Goal: Communication & Community: Answer question/provide support

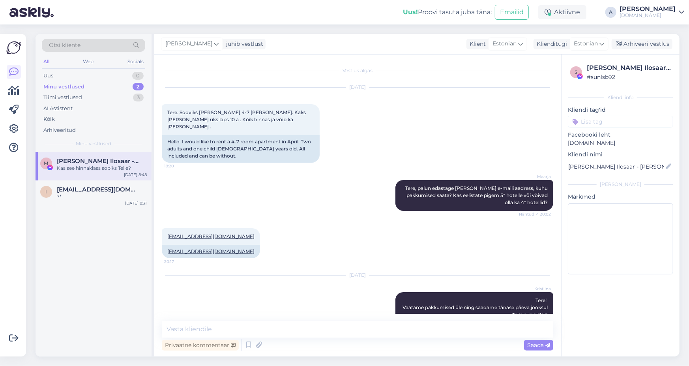
scroll to position [513, 0]
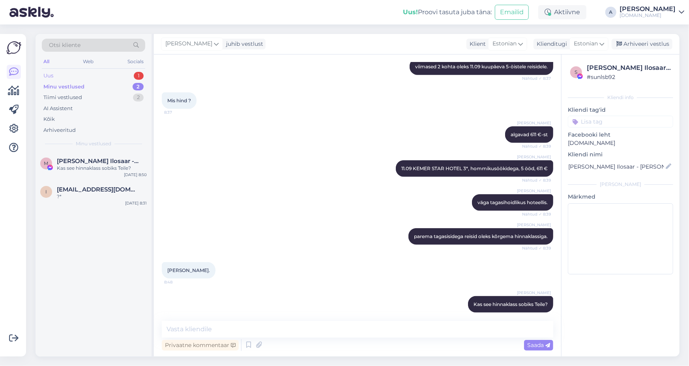
click at [120, 72] on div "Uus 1" at bounding box center [93, 75] width 103 height 11
click at [123, 167] on div "Edastasime Teile hinnad [PERSON_NAME] meilile :)" at bounding box center [102, 171] width 90 height 14
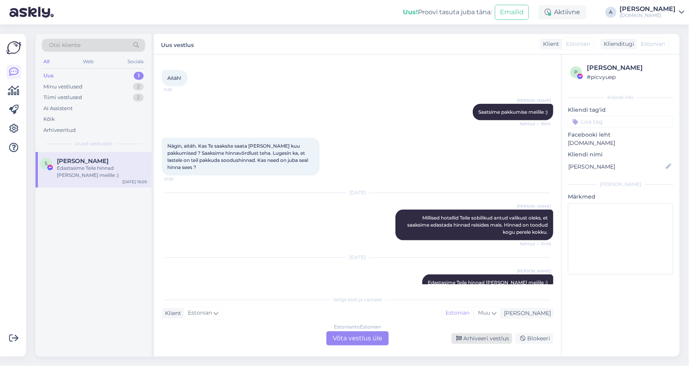
click at [467, 340] on div "Arhiveeri vestlus" at bounding box center [481, 338] width 61 height 11
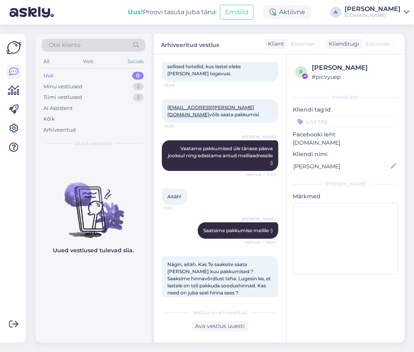
scroll to position [769, 0]
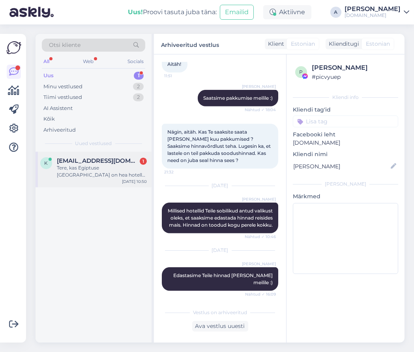
click at [129, 157] on div "k [EMAIL_ADDRESS][DOMAIN_NAME] 1 Tere, [GEOGRAPHIC_DATA] on hea hotell? Toidud,…" at bounding box center [93, 169] width 116 height 35
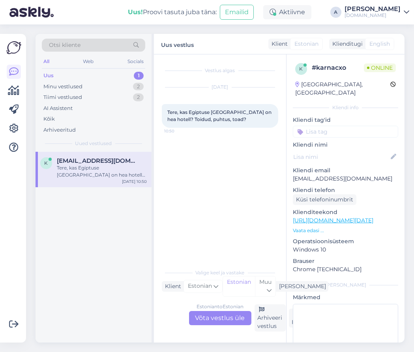
click at [223, 303] on div "Valige [PERSON_NAME] vastake Klient Estonian Mina Estonian Muu Estonian to Esto…" at bounding box center [220, 298] width 116 height 67
click at [223, 316] on div "Estonian to Estonian Võta vestlus üle" at bounding box center [220, 318] width 62 height 14
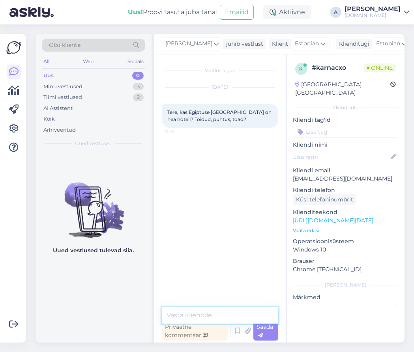
click at [213, 316] on textarea at bounding box center [220, 315] width 116 height 17
type textarea "t"
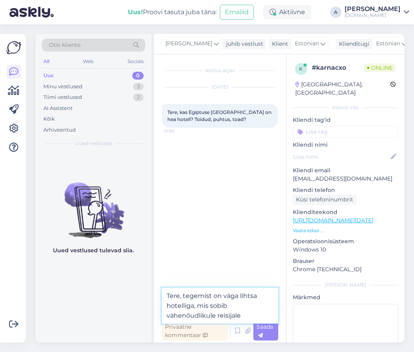
type textarea "Tere, tegemist on väga lihtsa hotelliga, mis sobib vähenõudlikule reisijale."
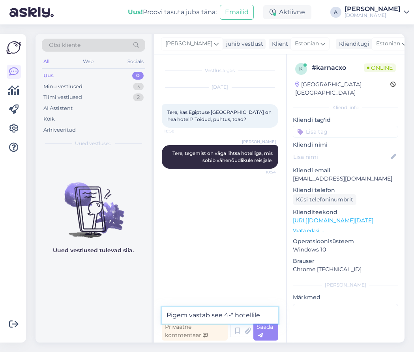
type textarea "Pigem vastab see 4-* hotellile."
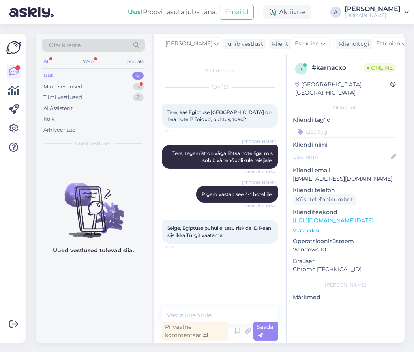
click at [373, 217] on link "[URL][DOMAIN_NAME][DATE]" at bounding box center [333, 220] width 80 height 7
click at [222, 308] on textarea at bounding box center [220, 315] width 116 height 17
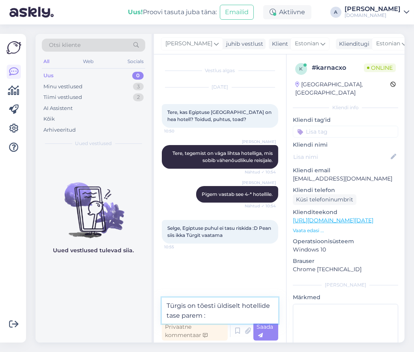
type textarea "Türgis on tõesti üldiselt hotellide tase parem :)"
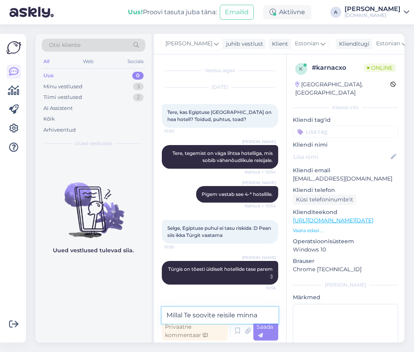
type textarea "Millal Te soovite reisile minna?"
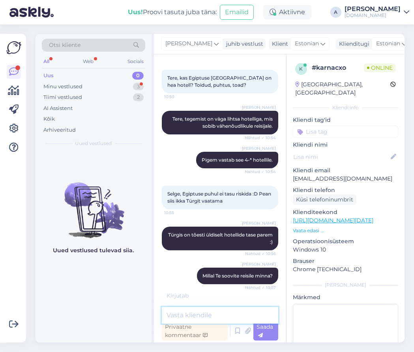
scroll to position [68, 0]
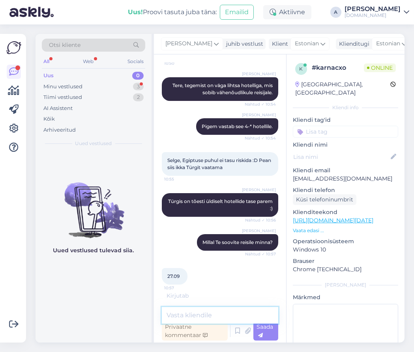
click at [199, 313] on textarea at bounding box center [220, 315] width 116 height 17
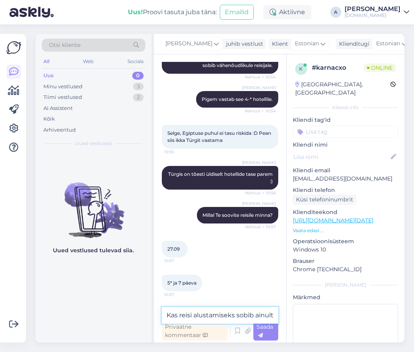
scroll to position [110, 0]
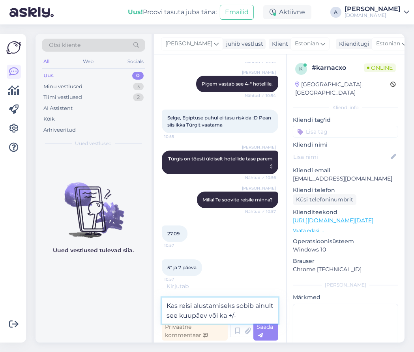
type textarea "Kas reisi alustamiseks sobib ainult see kuupäev või ka +/-?"
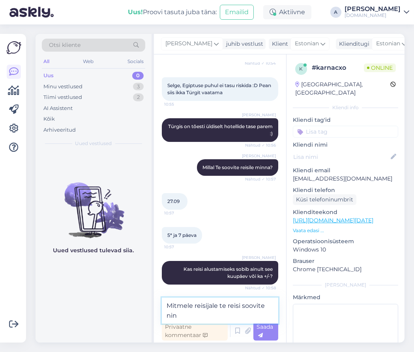
scroll to position [151, 0]
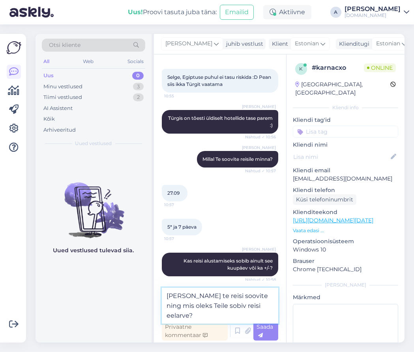
click at [221, 295] on textarea "[PERSON_NAME] te reisi soovite ning mis oleks Teile sobiv reisi eelarve?" at bounding box center [220, 306] width 116 height 36
drag, startPoint x: 245, startPoint y: 295, endPoint x: 263, endPoint y: 293, distance: 18.6
click at [263, 295] on textarea "Mitmele reisijale Te reisi soovite ning mis oleks Teile sobiv reisi eelarve?" at bounding box center [220, 306] width 116 height 36
type textarea "Mitmele reisijale Te reisi otsite ning mis oleks Teile sobiv reisi eelarve?"
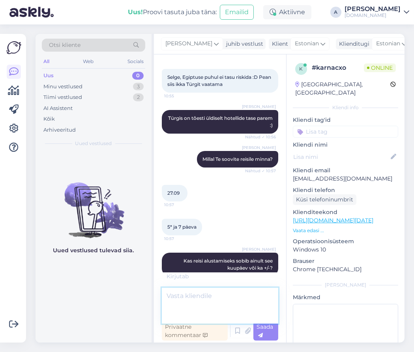
scroll to position [184, 0]
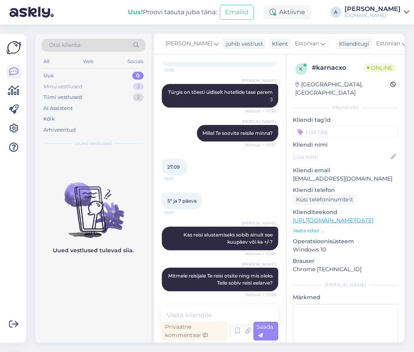
click at [87, 85] on div "Minu vestlused 3" at bounding box center [93, 86] width 103 height 11
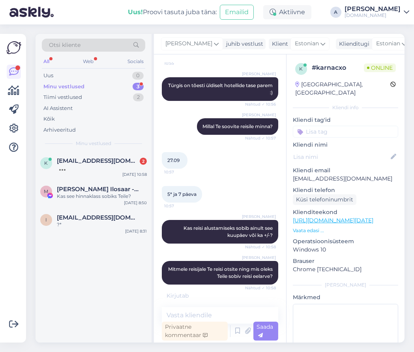
scroll to position [267, 0]
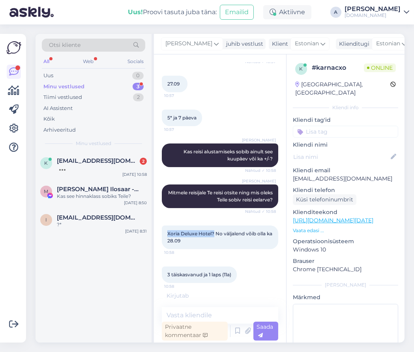
drag, startPoint x: 213, startPoint y: 235, endPoint x: 165, endPoint y: 234, distance: 47.7
click at [165, 234] on div "Xoria Deluxe Hotel? No väljalend võib olla ka [DATE] 10:58" at bounding box center [220, 238] width 116 height 24
copy span "Xoria Deluxe Hotel?"
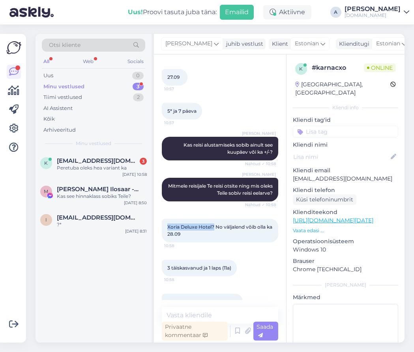
scroll to position [293, 0]
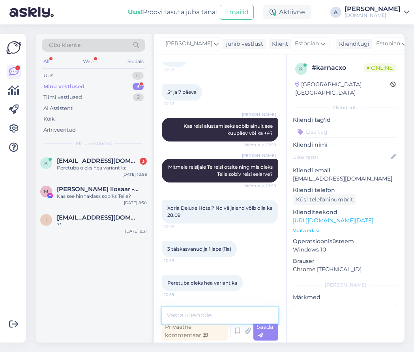
click at [213, 310] on textarea at bounding box center [220, 315] width 116 height 17
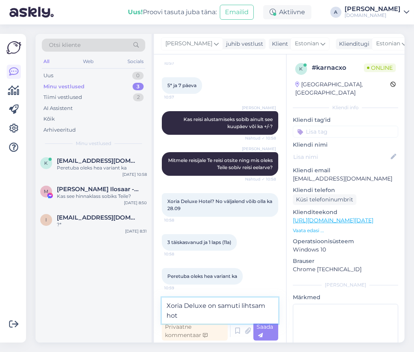
scroll to position [301, 0]
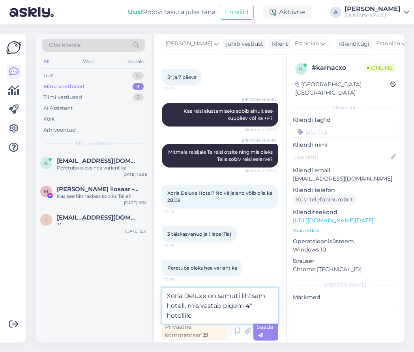
type textarea "Xoria Deluxe on samuti lihtsam hotell, mis vastab pigem 4* hotellile."
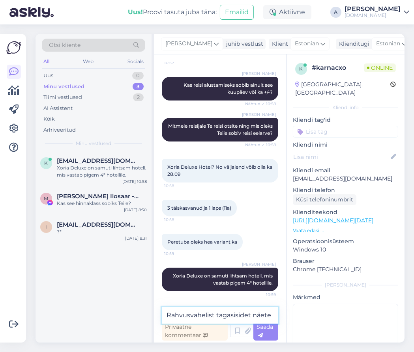
scroll to position [343, 0]
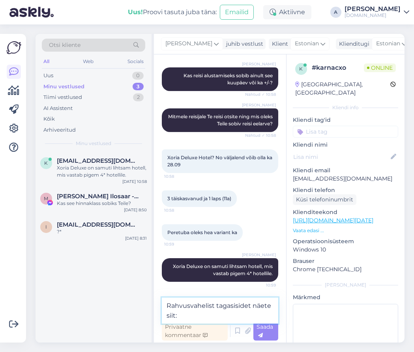
paste textarea "[URL][DOMAIN_NAME]"
type textarea "Rahvusvahelist tagasisidet näete siit: [URL][DOMAIN_NAME]"
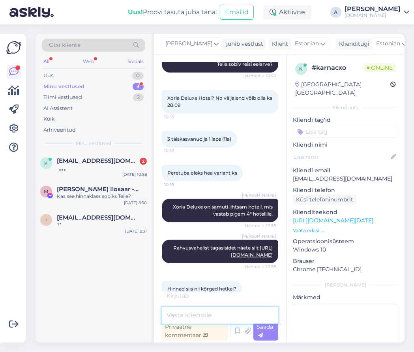
scroll to position [464, 0]
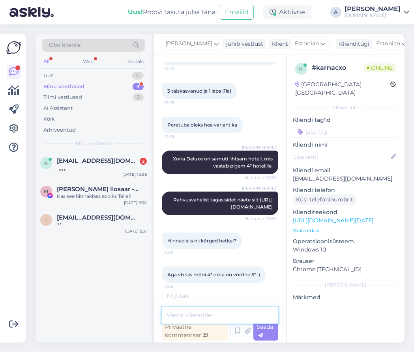
click at [219, 312] on textarea at bounding box center [220, 315] width 116 height 17
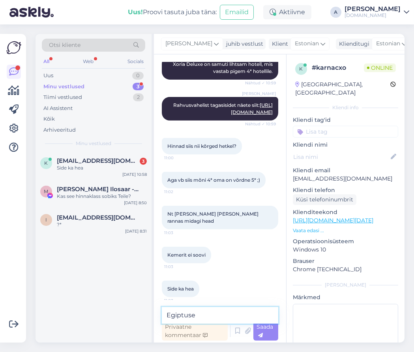
scroll to position [572, 0]
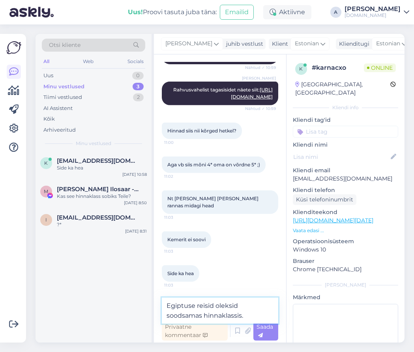
drag, startPoint x: 172, startPoint y: 306, endPoint x: 163, endPoint y: 306, distance: 9.1
click at [163, 306] on textarea "Egiptuse reisid oleksid soodsamas hinnaklassis." at bounding box center [220, 311] width 116 height 26
click at [167, 304] on textarea "Näiteks Egiptuse reisid oleksid soodsamas hinnaklassis." at bounding box center [220, 311] width 116 height 26
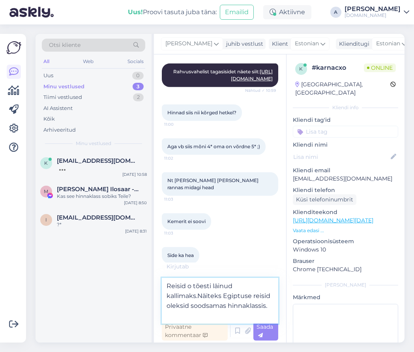
type textarea "Reisid o tõesti läinud kallimaks. Näiteks Egiptuse reisid oleksid soodsamas hin…"
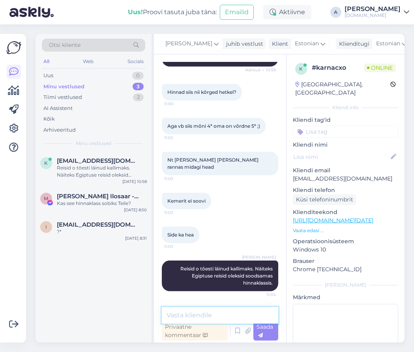
scroll to position [620, 0]
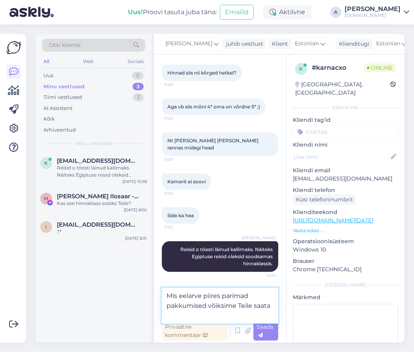
type textarea "Mis eelarve piires parimad pakkumised võiksime Teile saata?"
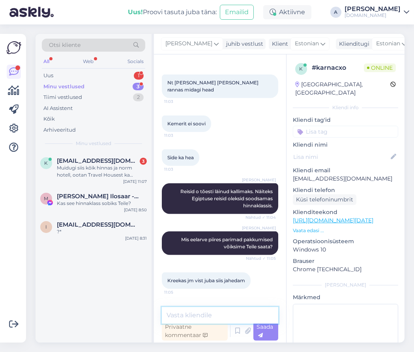
scroll to position [777, 0]
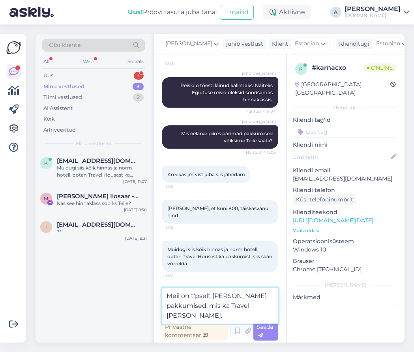
click at [194, 298] on textarea "Meil on t'pselt [PERSON_NAME] pakkumised, mis ka Travel [PERSON_NAME]." at bounding box center [220, 306] width 116 height 36
type textarea "Meil on täpselt [PERSON_NAME] pakkumised, mis ka Travel [PERSON_NAME]."
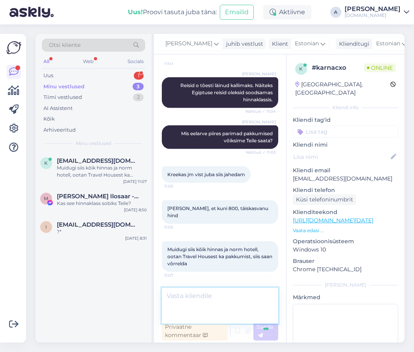
scroll to position [819, 0]
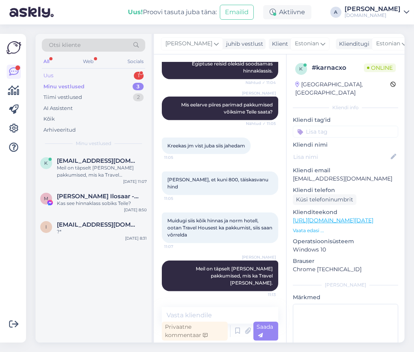
click at [125, 78] on div "Uus 1" at bounding box center [93, 75] width 103 height 11
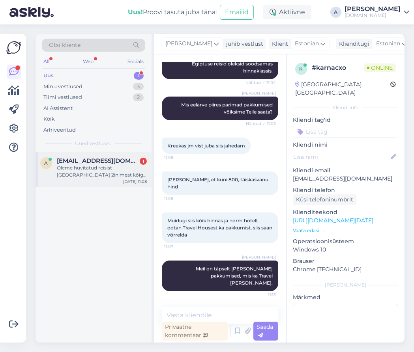
click at [123, 160] on span "[EMAIL_ADDRESS][DOMAIN_NAME]" at bounding box center [98, 160] width 82 height 7
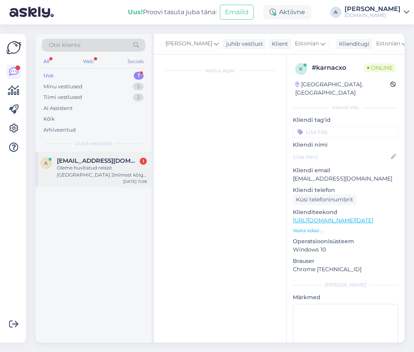
scroll to position [0, 0]
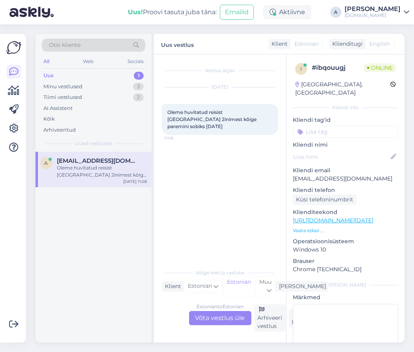
click at [205, 315] on div "Estonian to Estonian Võta vestlus üle" at bounding box center [220, 318] width 62 height 14
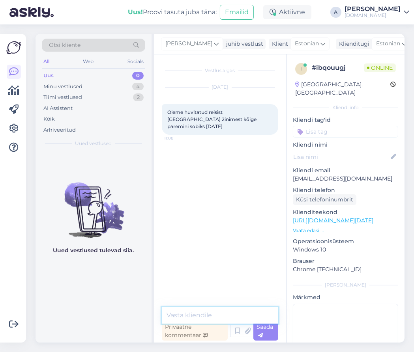
click at [205, 314] on textarea at bounding box center [220, 315] width 116 height 17
type textarea "Tere"
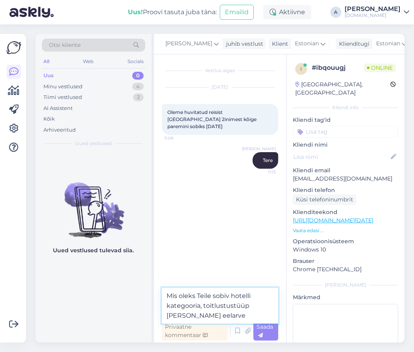
type textarea "Mis oleks Teile sobiv hotelli kategooria, toitlustustüüp [PERSON_NAME] eelarve?"
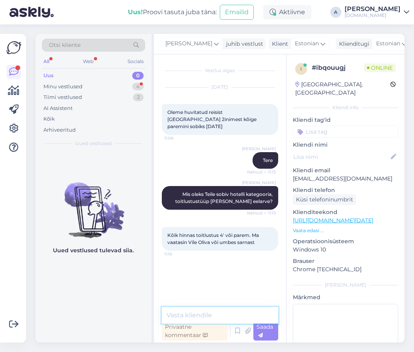
click at [224, 315] on textarea at bounding box center [220, 315] width 116 height 17
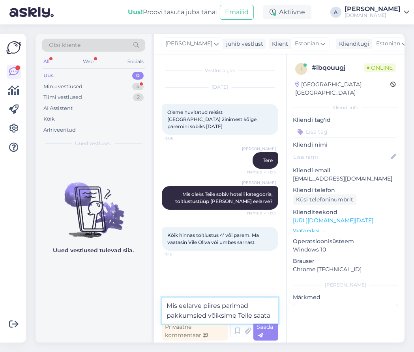
type textarea "Mis eelarve piires parimad pakkumsied võiksime Teile saata?"
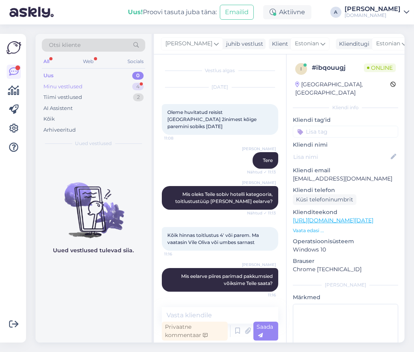
click at [124, 83] on div "Minu vestlused 4" at bounding box center [93, 86] width 103 height 11
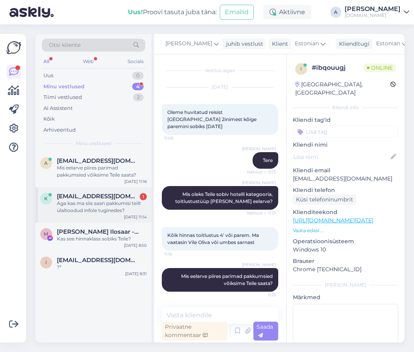
click at [112, 194] on span "[EMAIL_ADDRESS][DOMAIN_NAME]" at bounding box center [98, 196] width 82 height 7
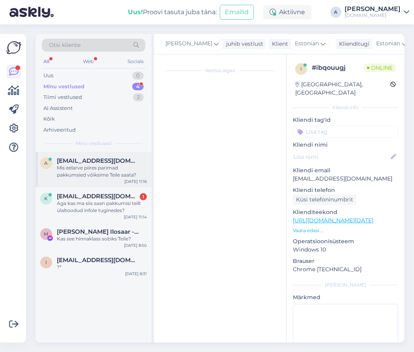
scroll to position [860, 0]
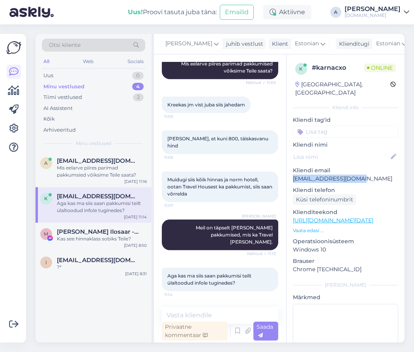
copy p "[EMAIL_ADDRESS][DOMAIN_NAME]"
drag, startPoint x: 324, startPoint y: 169, endPoint x: 292, endPoint y: 170, distance: 32.4
click at [292, 170] on div "k # karnacxo Online [GEOGRAPHIC_DATA], [GEOGRAPHIC_DATA] Kliendi info Kliendi t…" at bounding box center [345, 220] width 118 height 332
click at [185, 307] on textarea at bounding box center [220, 315] width 116 height 17
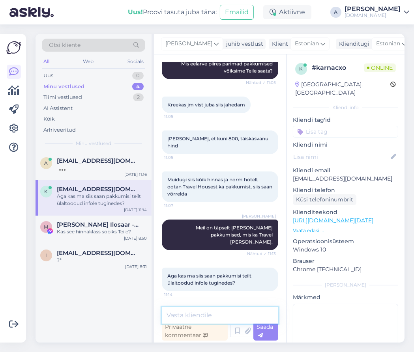
click at [191, 315] on textarea at bounding box center [220, 315] width 116 height 17
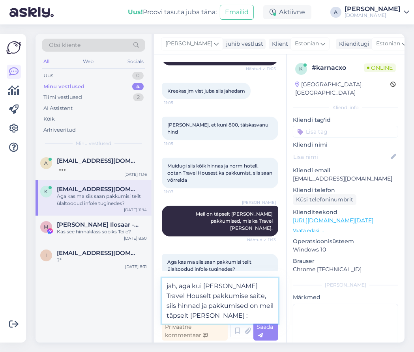
type textarea "jah, aga kui [PERSON_NAME] Travel Houselt pakkumise saite, siis hinnad ja pakku…"
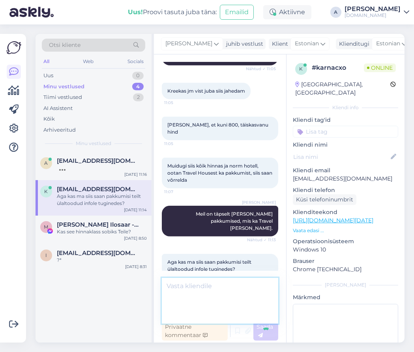
scroll to position [908, 0]
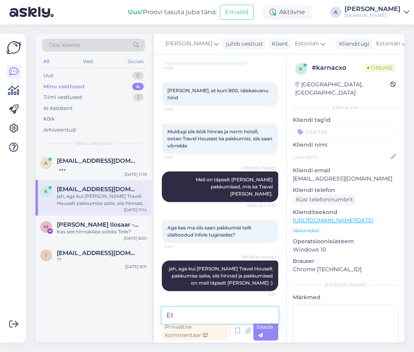
type textarea "E"
click at [356, 217] on link "[URL][DOMAIN_NAME][DATE]" at bounding box center [333, 220] width 80 height 7
click at [246, 308] on textarea at bounding box center [220, 315] width 116 height 17
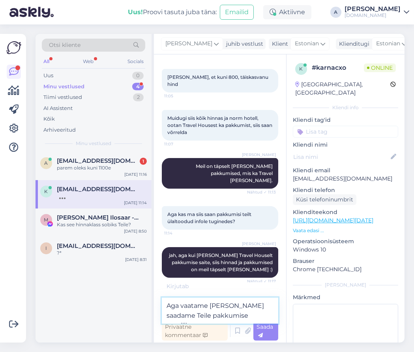
type textarea "Aga vaatame [PERSON_NAME] saadame Teile pakkumise emailile."
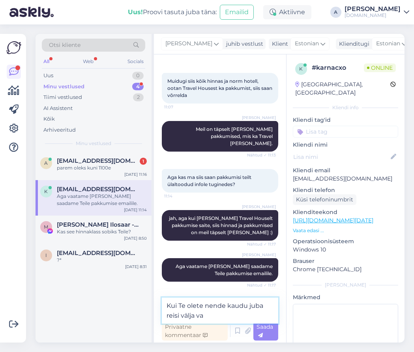
scroll to position [966, 0]
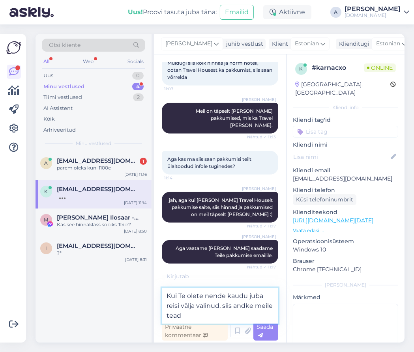
type textarea "Kui Te olete nende kaudu juba reisi välja valinud, siis andke meile teada"
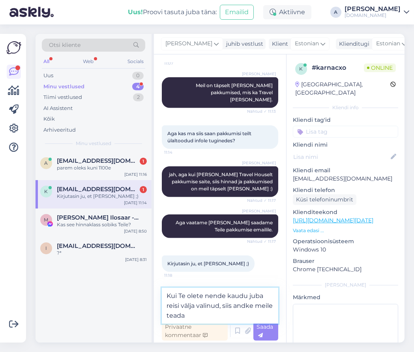
scroll to position [1010, 0]
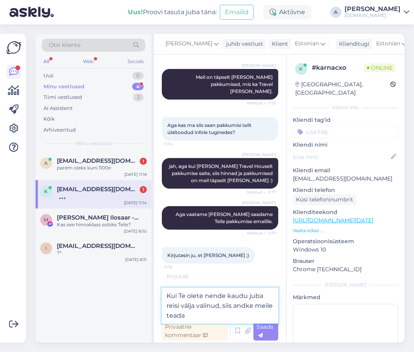
drag, startPoint x: 190, startPoint y: 317, endPoint x: 140, endPoint y: 286, distance: 58.2
click at [140, 286] on div "Otsi kliente All Web Socials Uus 0 Minu vestlused 4 Tiimi vestlused 2 AI Assist…" at bounding box center [219, 188] width 369 height 309
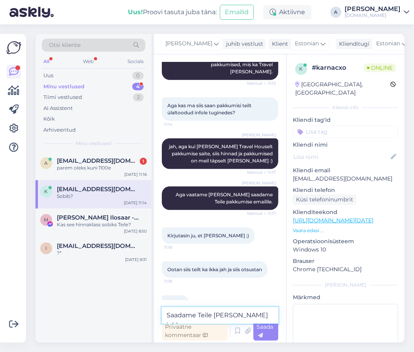
scroll to position [1050, 0]
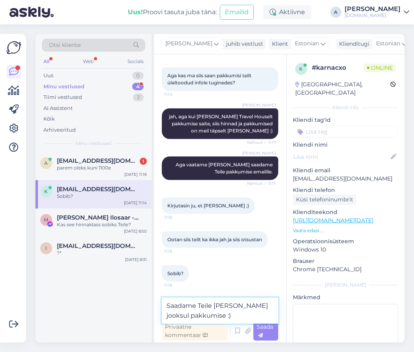
click at [249, 306] on textarea "Saadame Teile [PERSON_NAME] jooksul pakkumise :)" at bounding box center [220, 311] width 116 height 26
type textarea "Saadame Teile tänase päeva jooksul pakkumise :)"
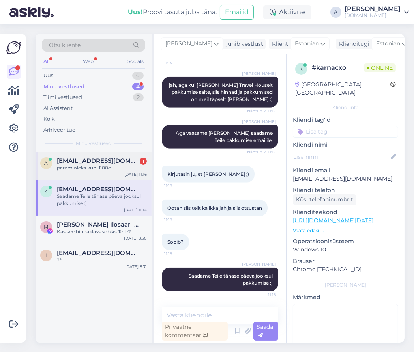
click at [97, 170] on div "parem oleks kuni 1100e" at bounding box center [102, 167] width 90 height 7
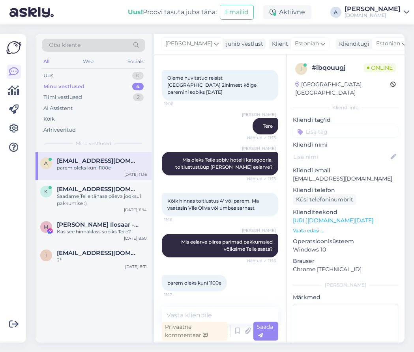
scroll to position [34, 0]
click at [217, 314] on textarea at bounding box center [220, 315] width 116 height 17
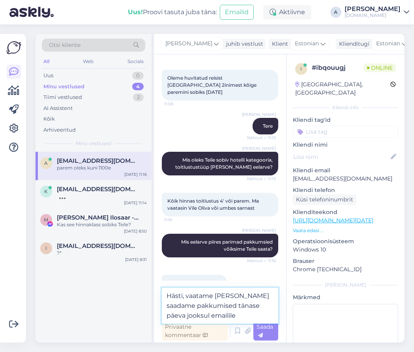
type textarea "Hästi, vaatame [PERSON_NAME] saadame pakkumised tänase päeva jooksul emailile."
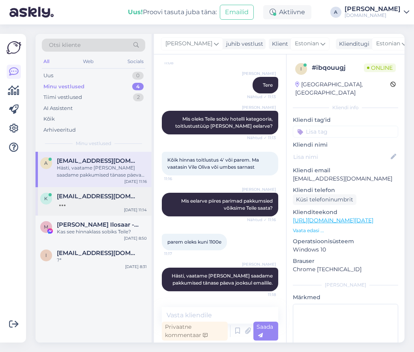
click at [90, 197] on span "[EMAIL_ADDRESS][DOMAIN_NAME]" at bounding box center [98, 196] width 82 height 7
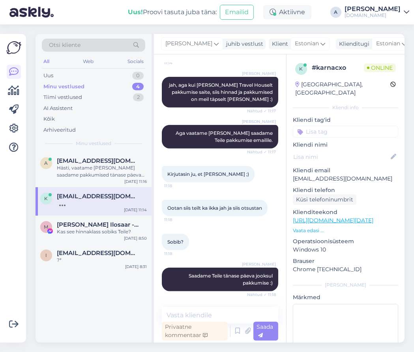
scroll to position [1091, 0]
click at [111, 179] on div "a [EMAIL_ADDRESS][DOMAIN_NAME] Hästi, vaatame [PERSON_NAME] saadame pakkumised …" at bounding box center [93, 169] width 116 height 35
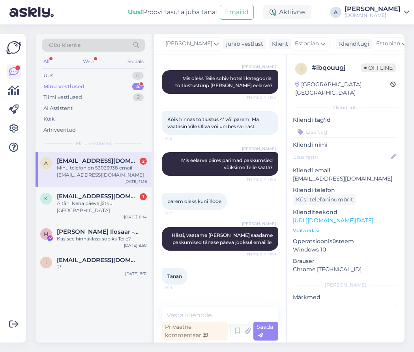
scroll to position [157, 0]
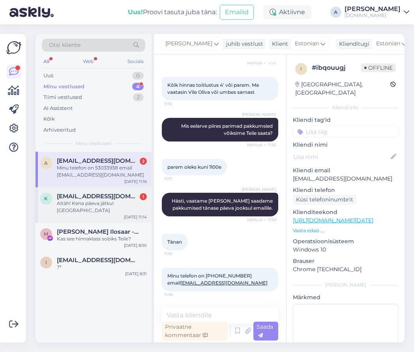
click at [137, 202] on div "Aitäh! Kena päeva jätku! [GEOGRAPHIC_DATA]" at bounding box center [102, 207] width 90 height 14
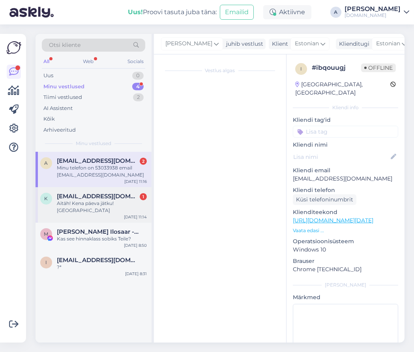
scroll to position [1057, 0]
